Goal: Task Accomplishment & Management: Manage account settings

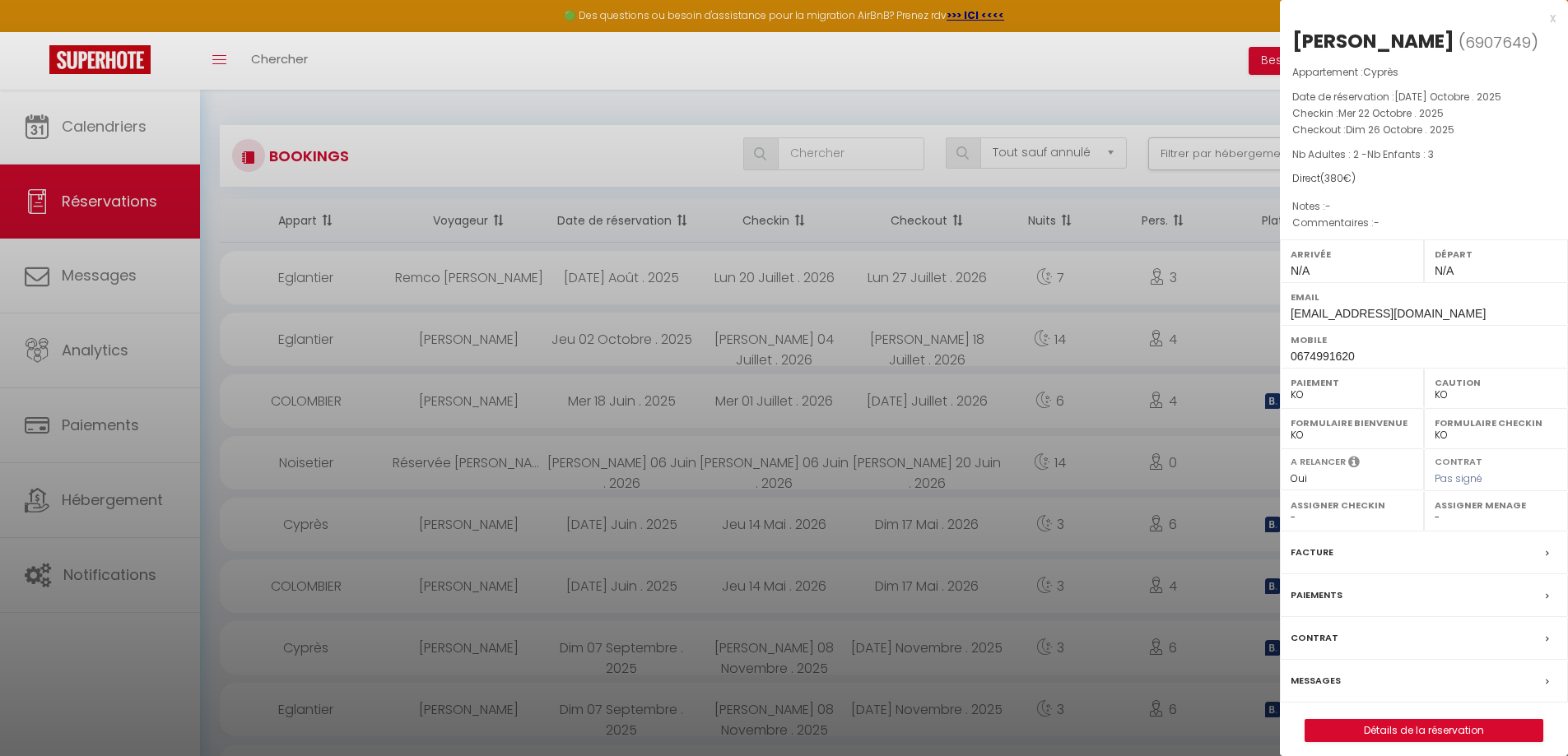
select select "not_cancelled"
select select "KO"
select select "0"
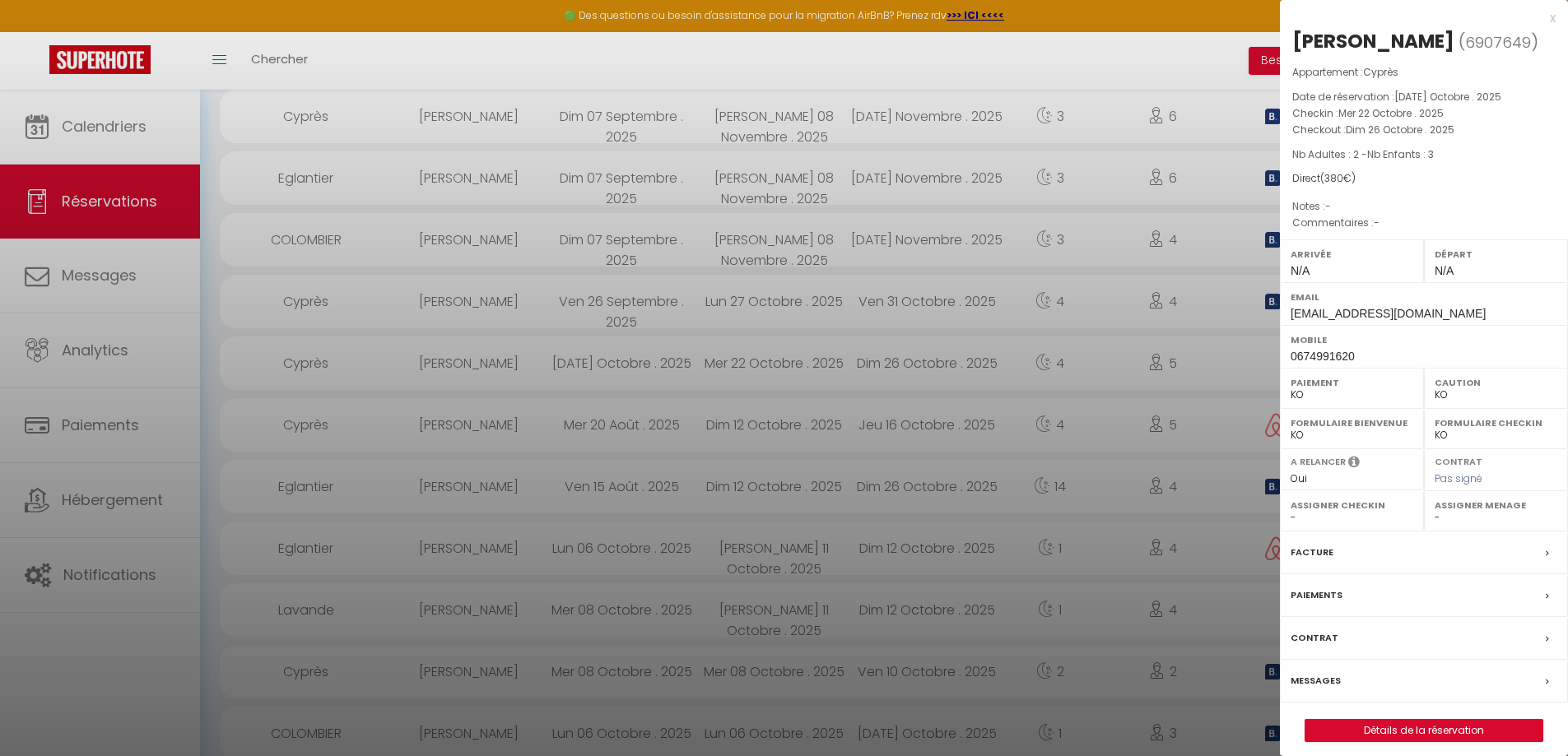
scroll to position [532, 0]
click at [1552, 20] on div "x" at bounding box center [1418, 18] width 275 height 20
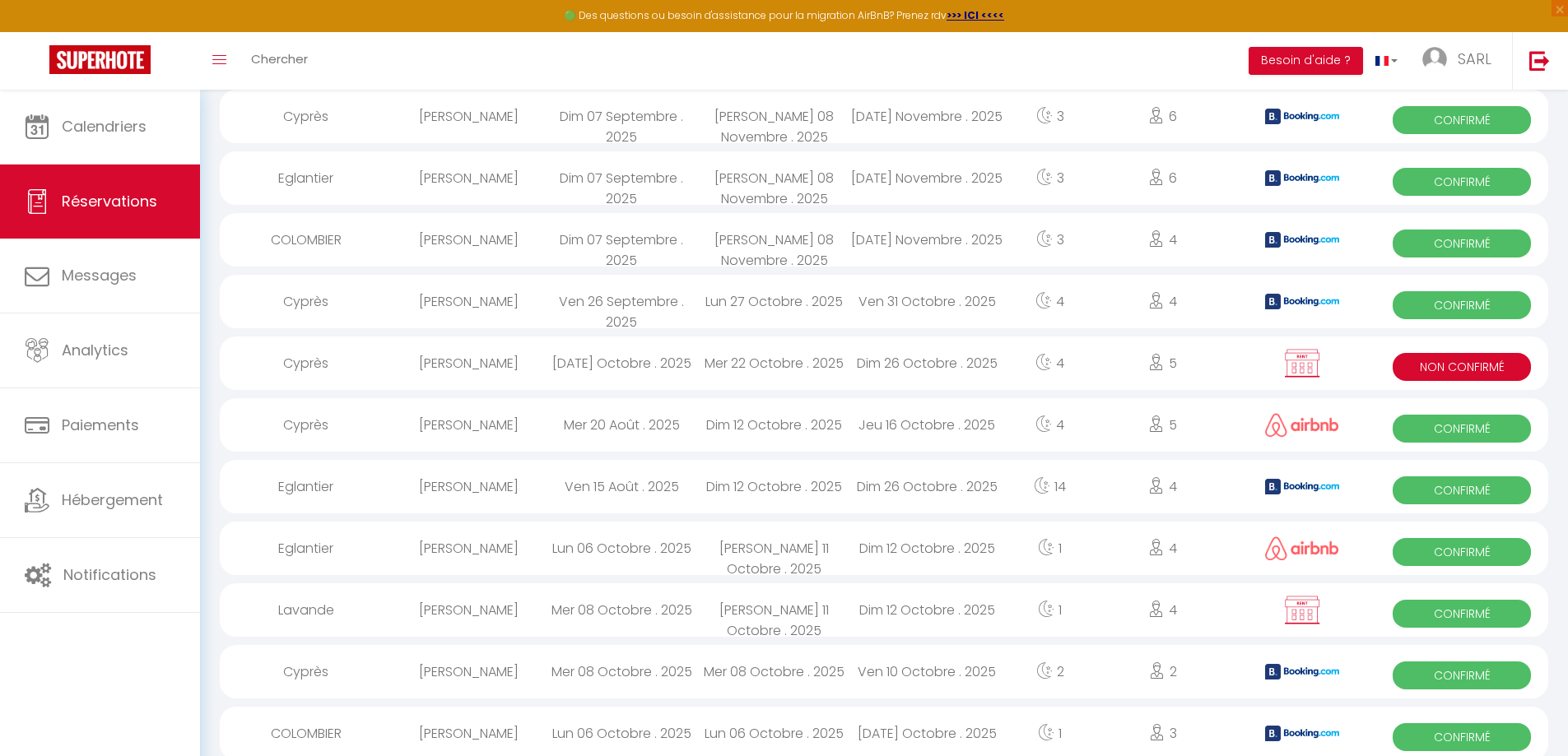
click at [1435, 361] on span "Non Confirmé" at bounding box center [1462, 367] width 139 height 28
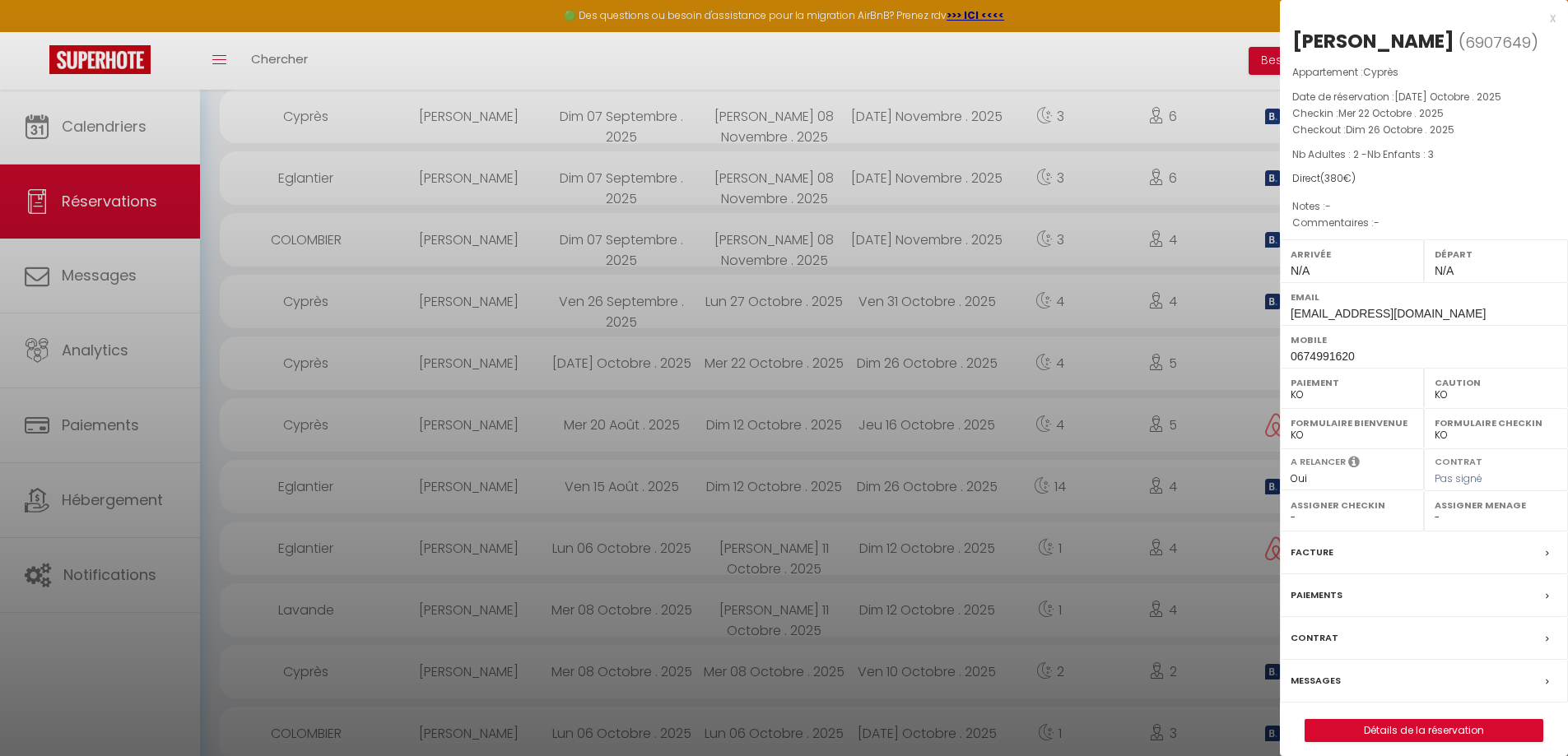
click at [1320, 675] on label "Messages" at bounding box center [1316, 681] width 50 height 17
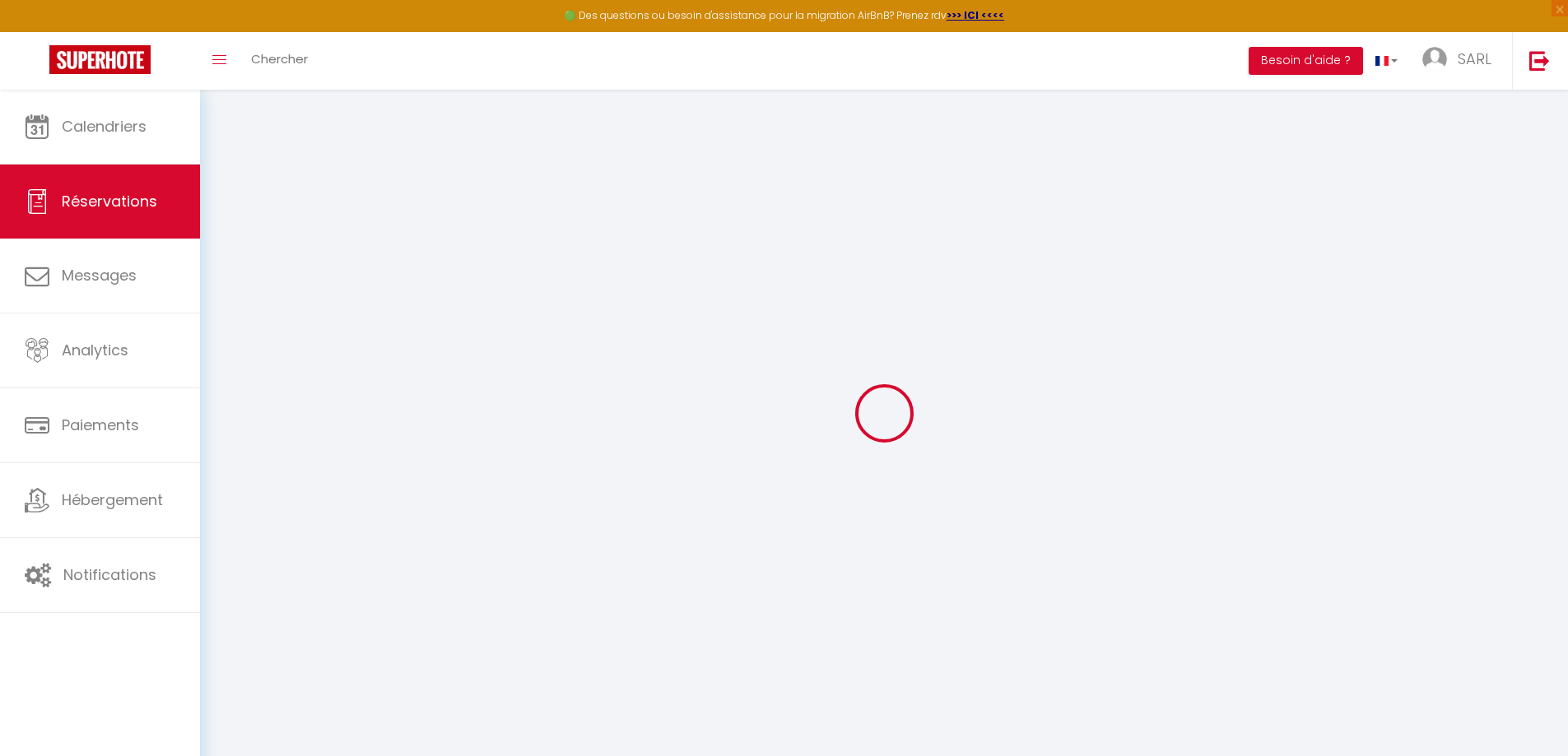
select select
checkbox input "false"
select select
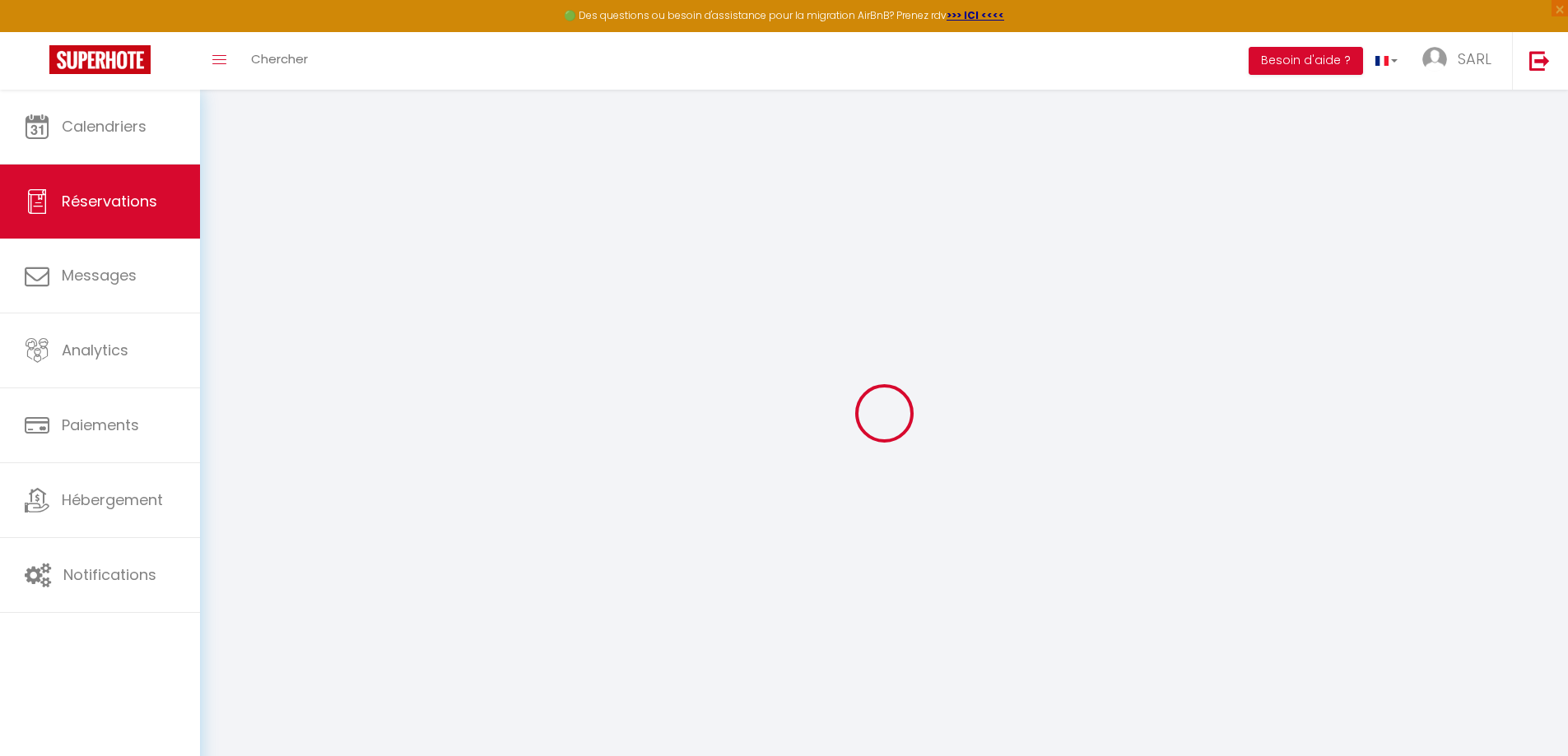
checkbox input "false"
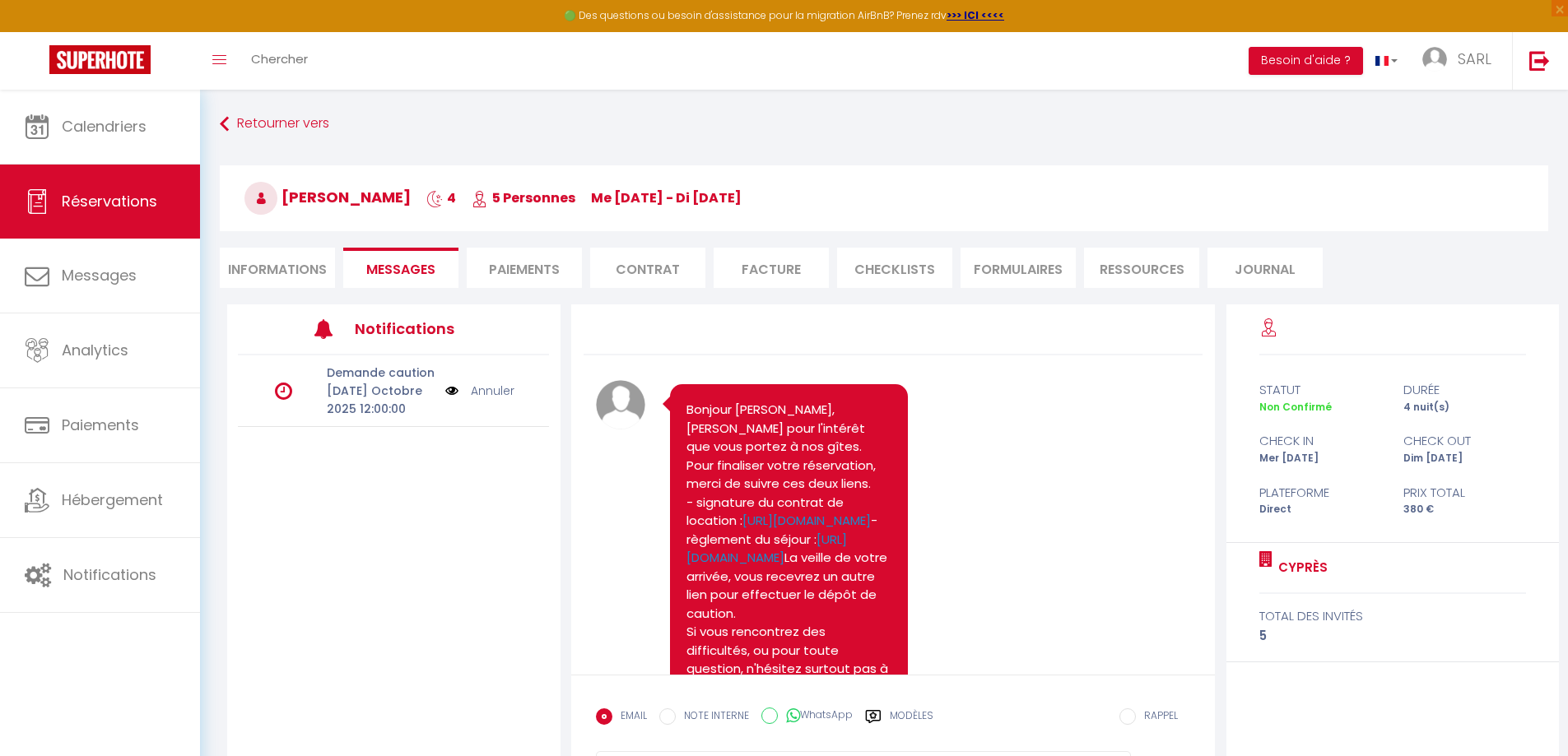
scroll to position [414, 0]
